Goal: Task Accomplishment & Management: Complete application form

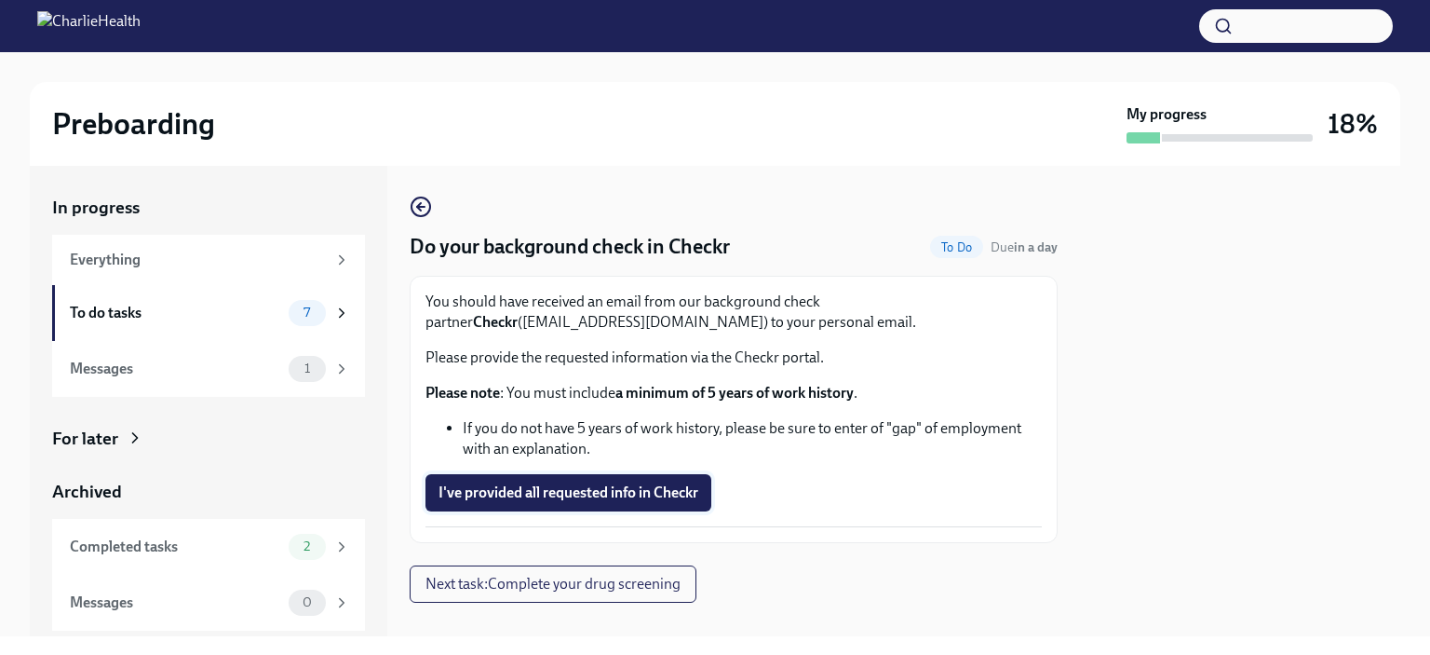
click at [525, 500] on span "I've provided all requested info in Checkr" at bounding box center [569, 492] width 260 height 19
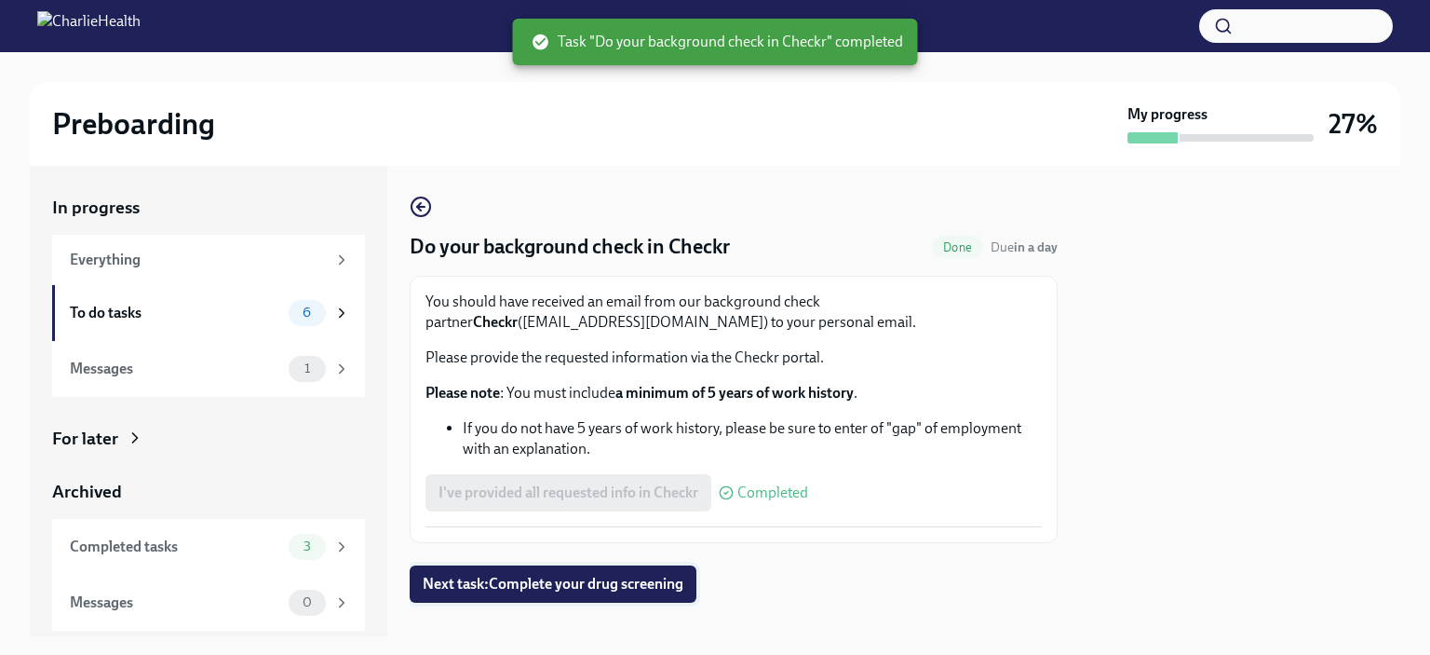
click at [600, 582] on span "Next task : Complete your drug screening" at bounding box center [553, 583] width 261 height 19
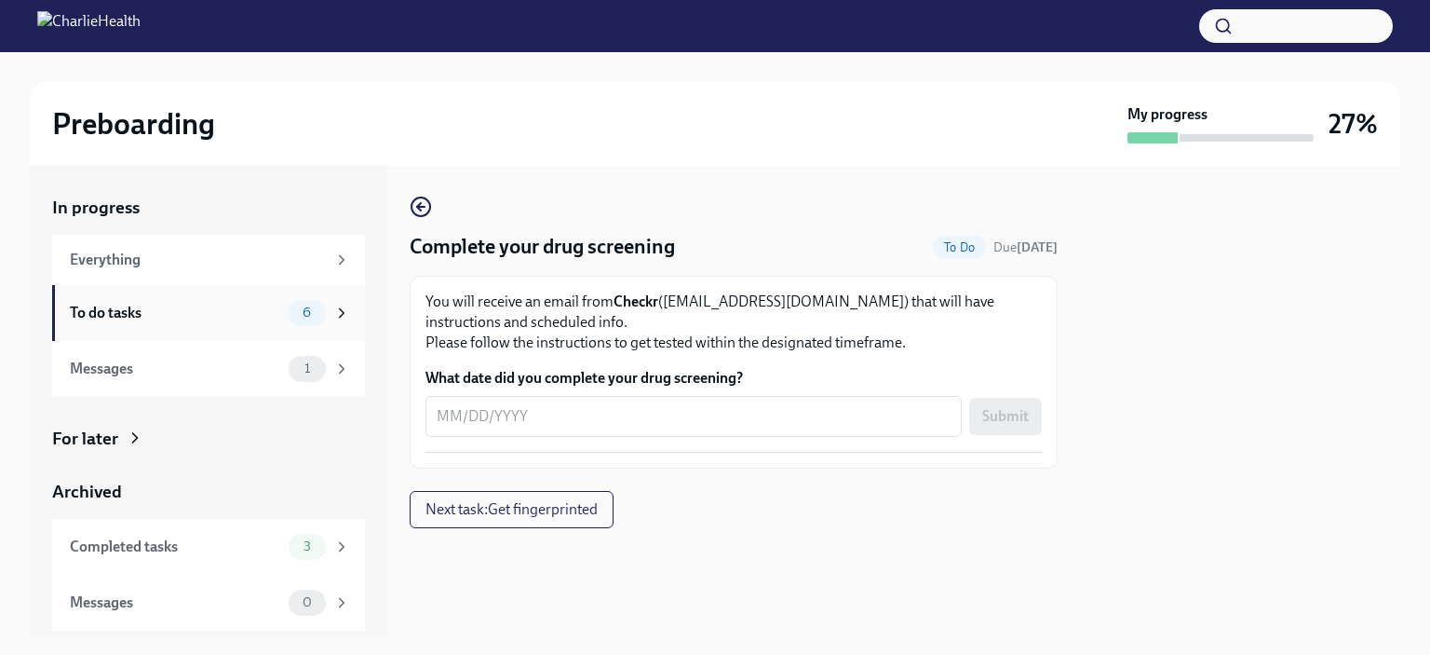
click at [270, 312] on div "To do tasks" at bounding box center [175, 313] width 211 height 20
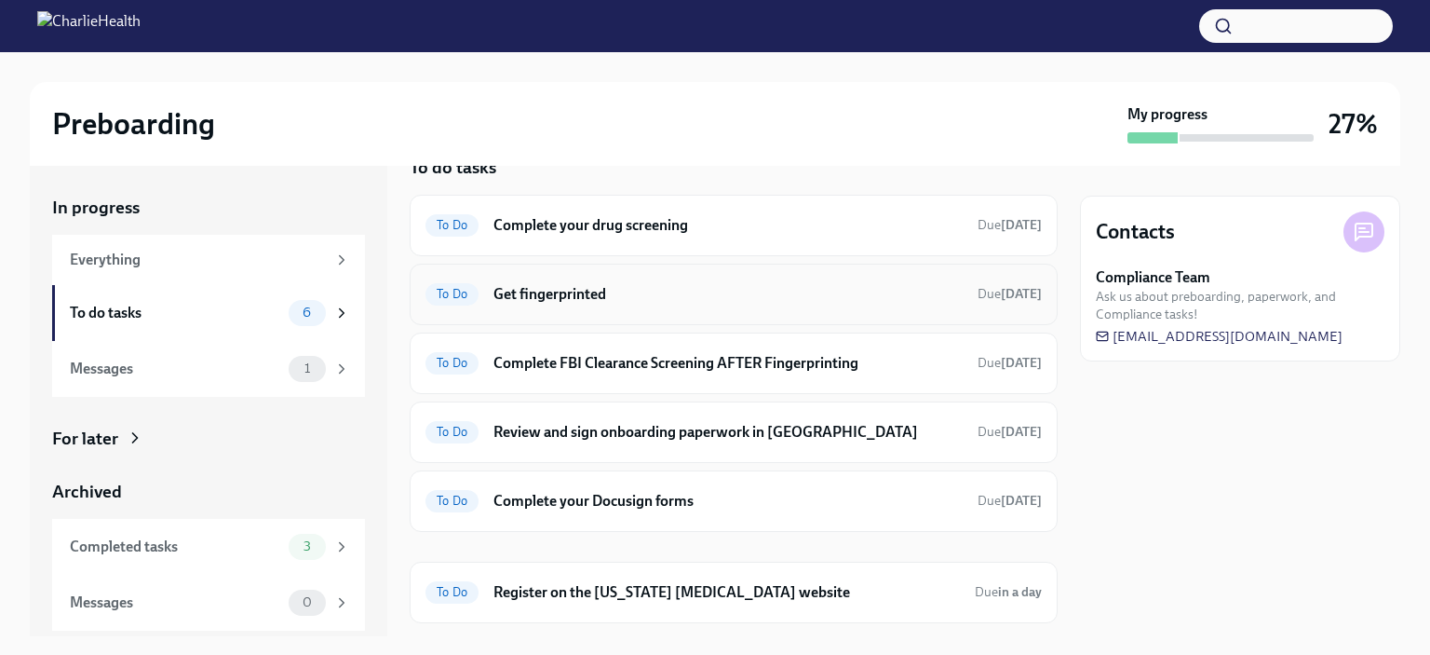
scroll to position [84, 0]
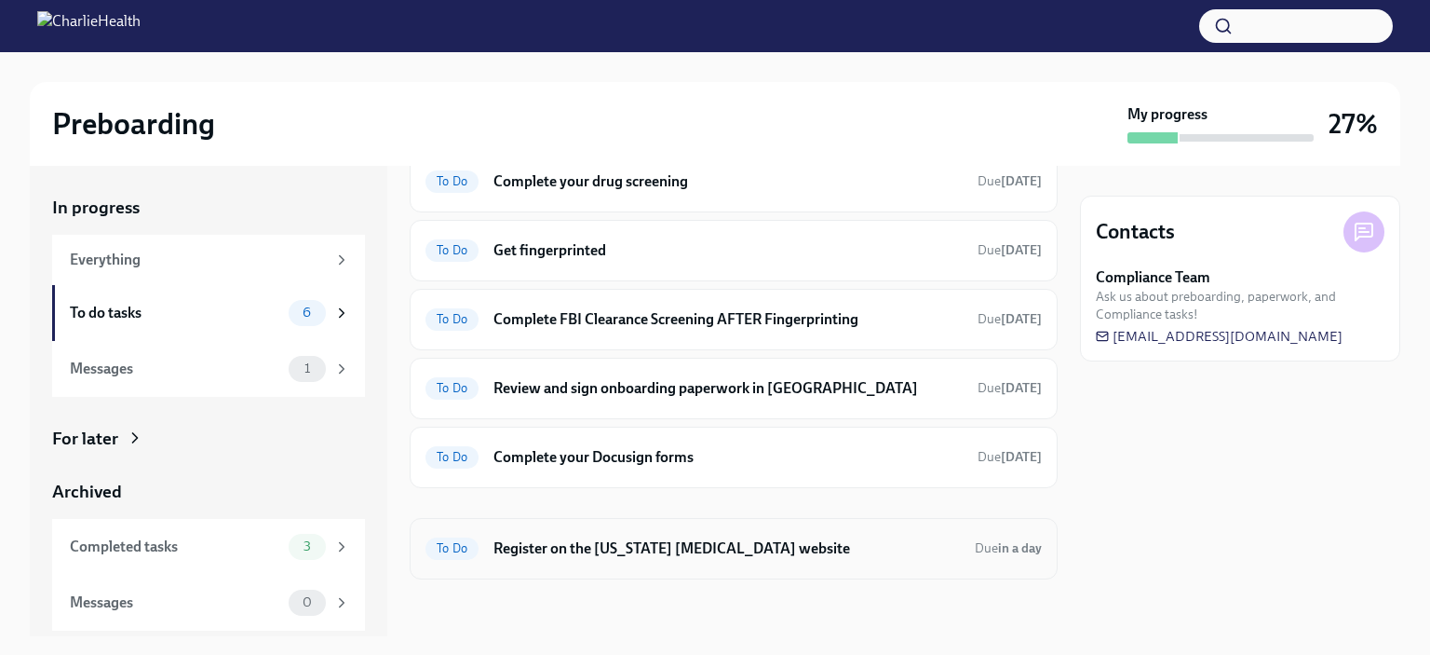
click at [682, 543] on h6 "Register on the [US_STATE] [MEDICAL_DATA] website" at bounding box center [726, 548] width 466 height 20
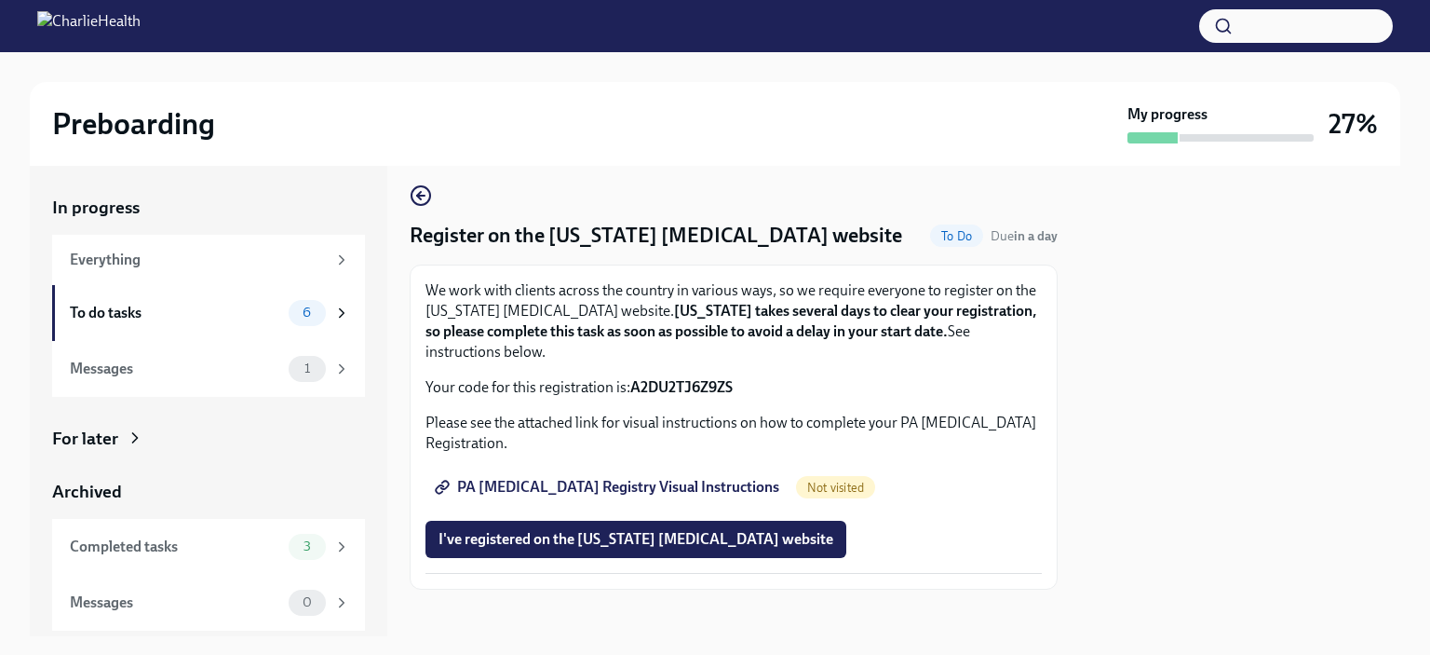
scroll to position [24, 0]
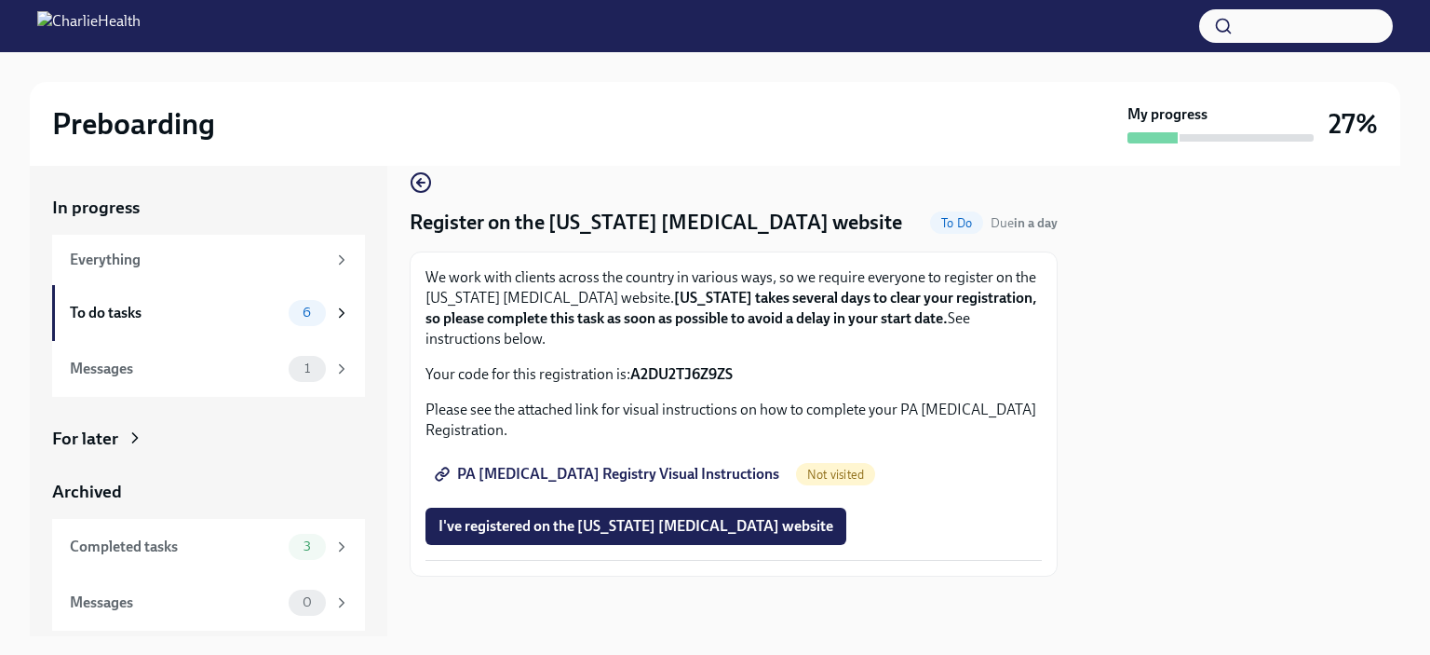
click at [662, 466] on span "PA [MEDICAL_DATA] Registry Visual Instructions" at bounding box center [609, 474] width 341 height 19
drag, startPoint x: 632, startPoint y: 373, endPoint x: 732, endPoint y: 368, distance: 99.8
click at [732, 368] on strong "A2DU2TJ6Z9ZS" at bounding box center [681, 374] width 102 height 18
copy strong "A2DU2TJ6Z9ZS"
click at [732, 368] on strong "A2DU2TJ6Z9ZS" at bounding box center [681, 374] width 102 height 18
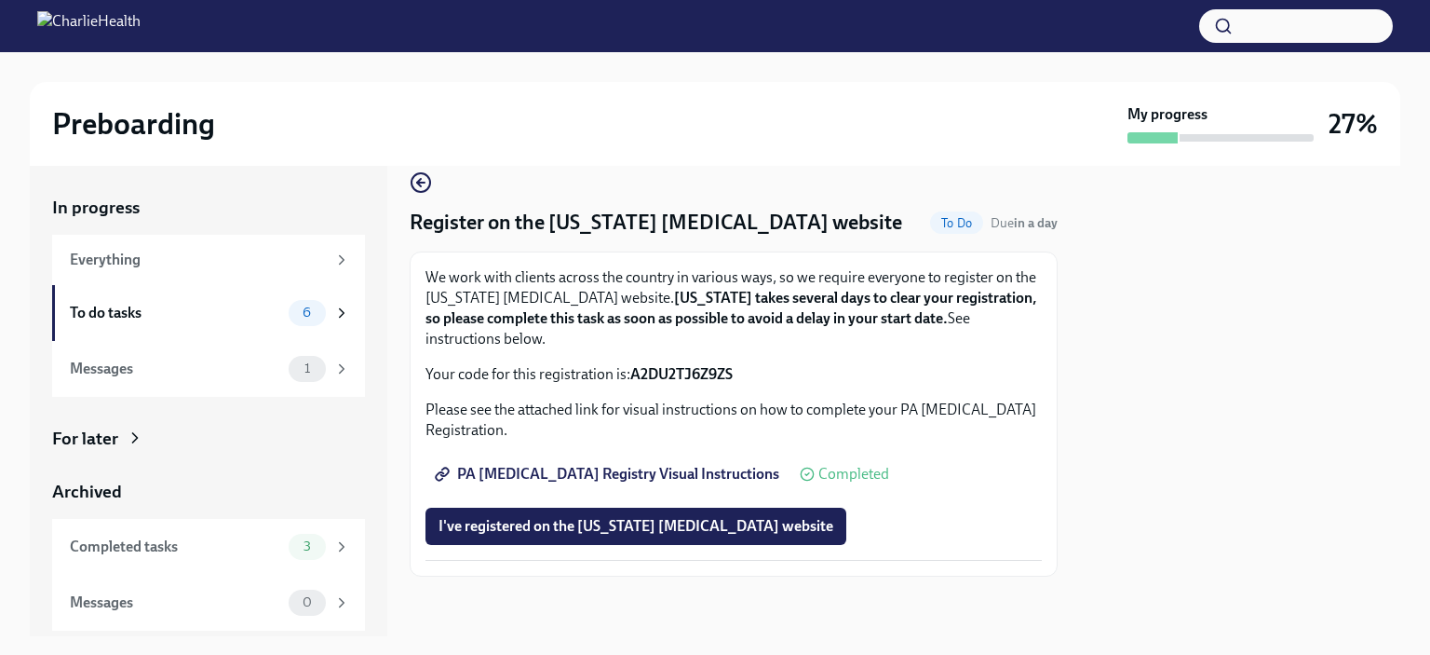
click at [682, 370] on strong "A2DU2TJ6Z9ZS" at bounding box center [681, 374] width 102 height 18
copy strong "A2DU2TJ6Z9ZS"
click at [761, 333] on p "We work with clients across the country in various ways, so we require everyone…" at bounding box center [733, 308] width 616 height 82
click at [603, 519] on span "I've registered on the [US_STATE] [MEDICAL_DATA] website" at bounding box center [636, 526] width 395 height 19
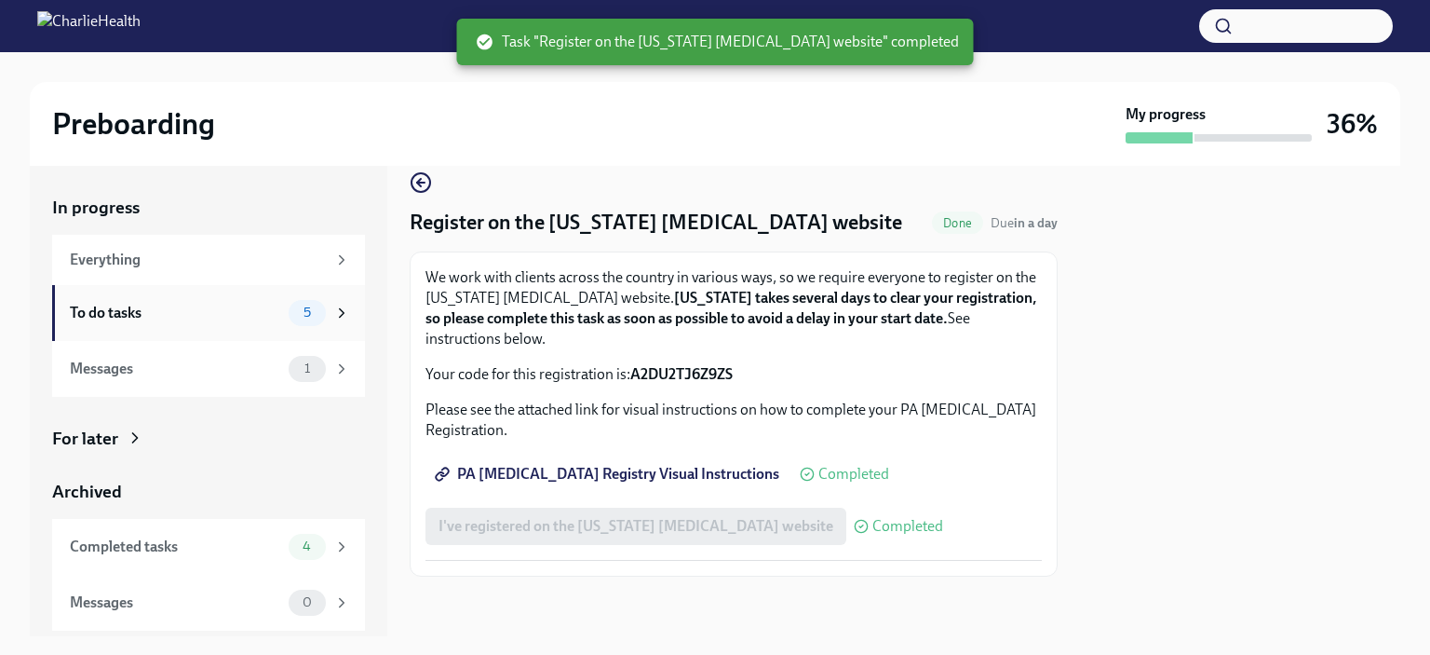
click at [317, 305] on span "5" at bounding box center [307, 312] width 30 height 14
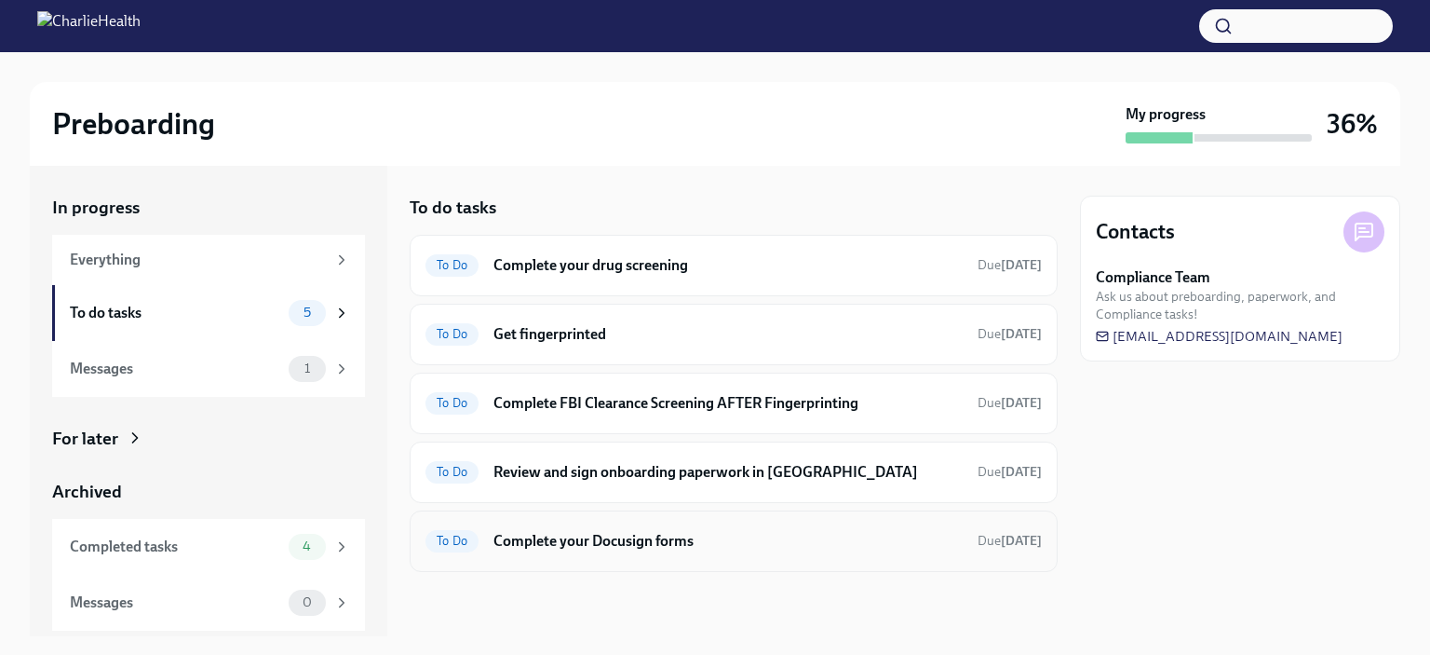
click at [661, 543] on h6 "Complete your Docusign forms" at bounding box center [727, 541] width 469 height 20
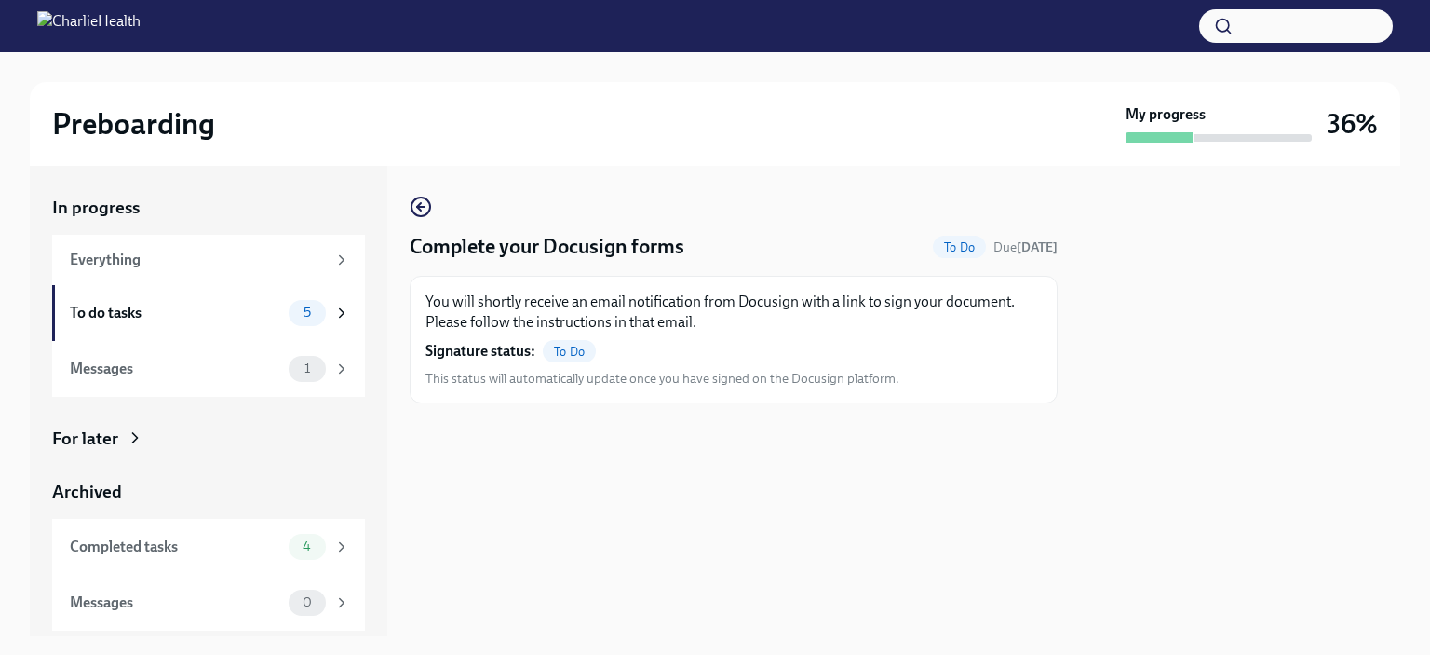
click at [482, 345] on strong "Signature status:" at bounding box center [480, 351] width 110 height 20
click at [581, 340] on div "You will shortly receive an email notification from Docusign with a link to sig…" at bounding box center [733, 339] width 616 height 96
click at [573, 350] on span "To Do" at bounding box center [569, 351] width 53 height 14
click at [628, 297] on p "You will shortly receive an email notification from Docusign with a link to sig…" at bounding box center [733, 311] width 616 height 41
click at [429, 209] on circle "button" at bounding box center [421, 206] width 19 height 19
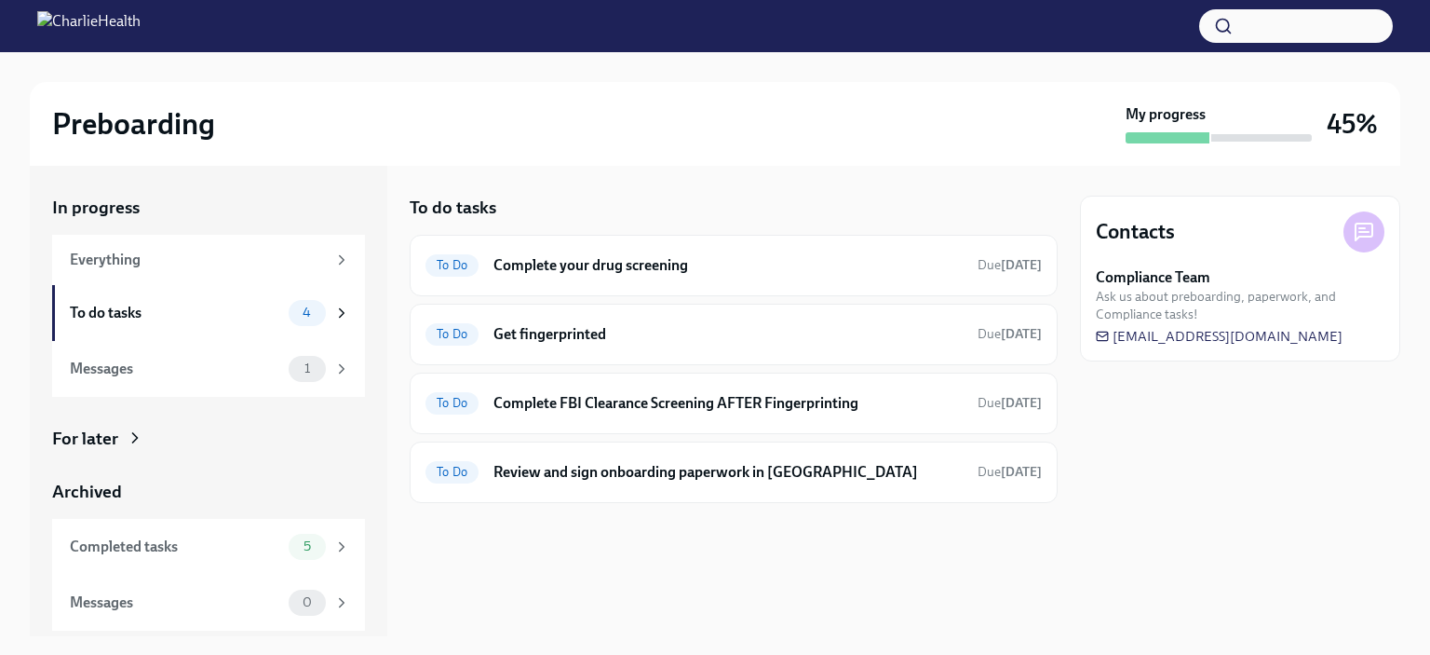
click at [613, 92] on div "Preboarding My progress 45%" at bounding box center [715, 124] width 1370 height 84
